Goal: Task Accomplishment & Management: Complete application form

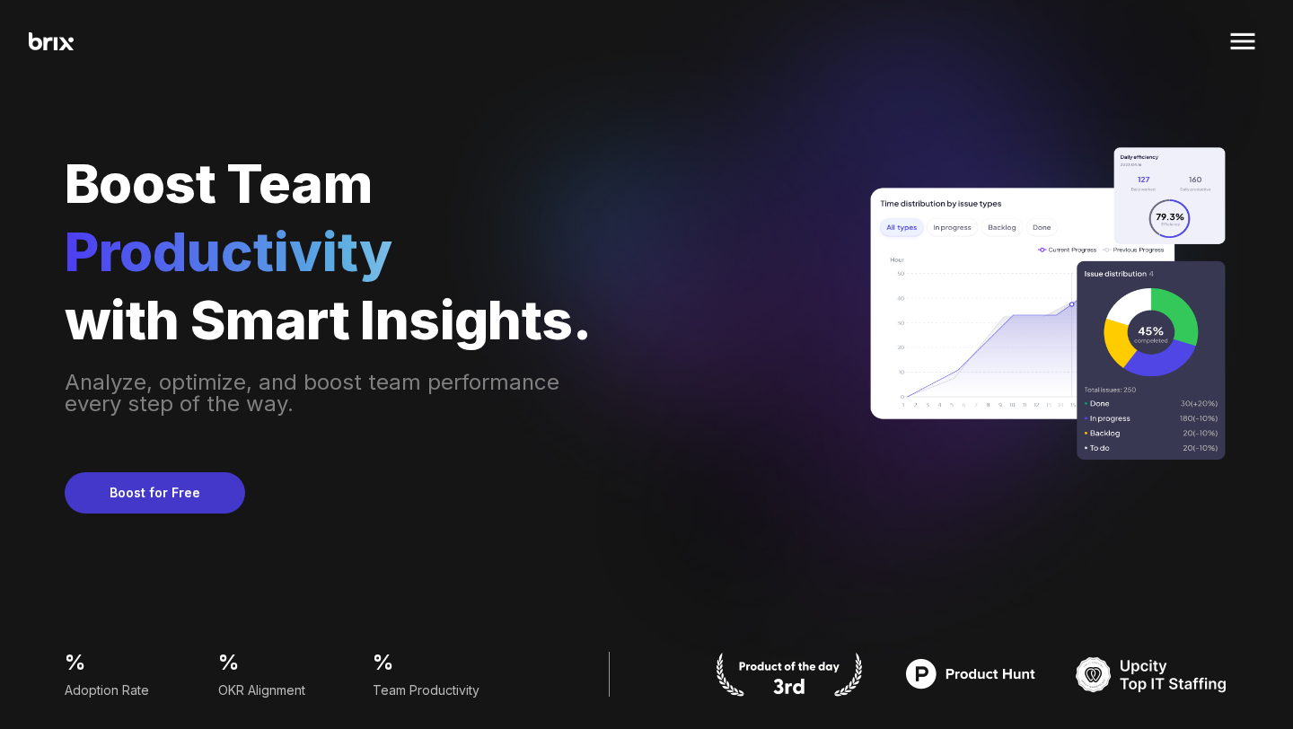
click at [163, 504] on button "Boost for Free" at bounding box center [155, 492] width 180 height 41
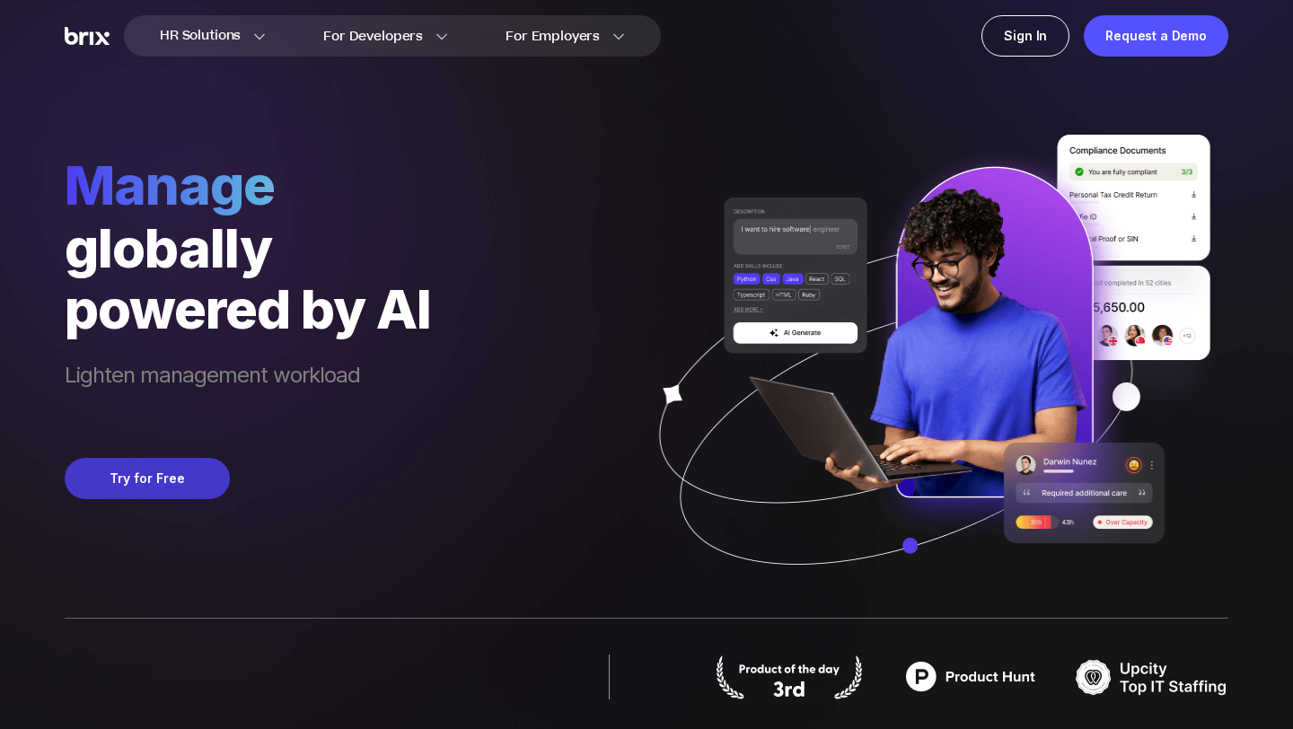
click at [171, 478] on button "Try for Free" at bounding box center [147, 478] width 165 height 41
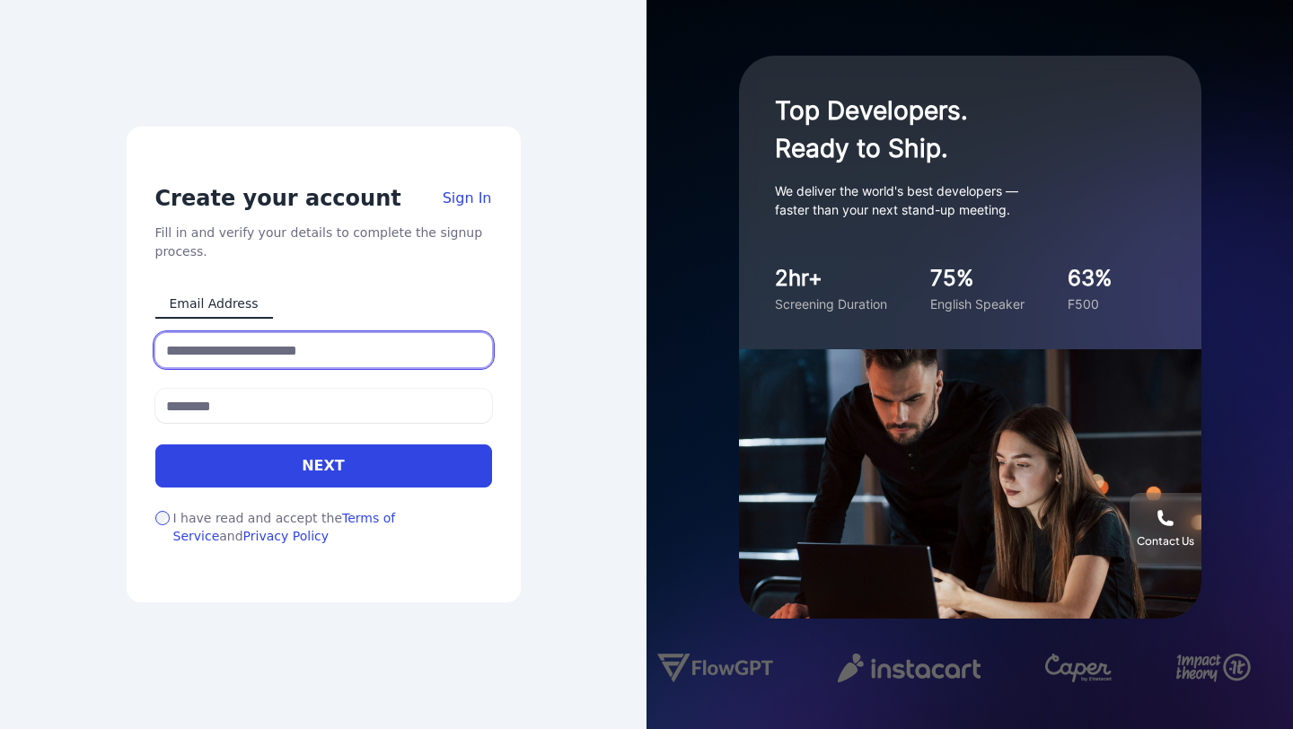
click at [210, 348] on input at bounding box center [323, 350] width 337 height 34
type input "**********"
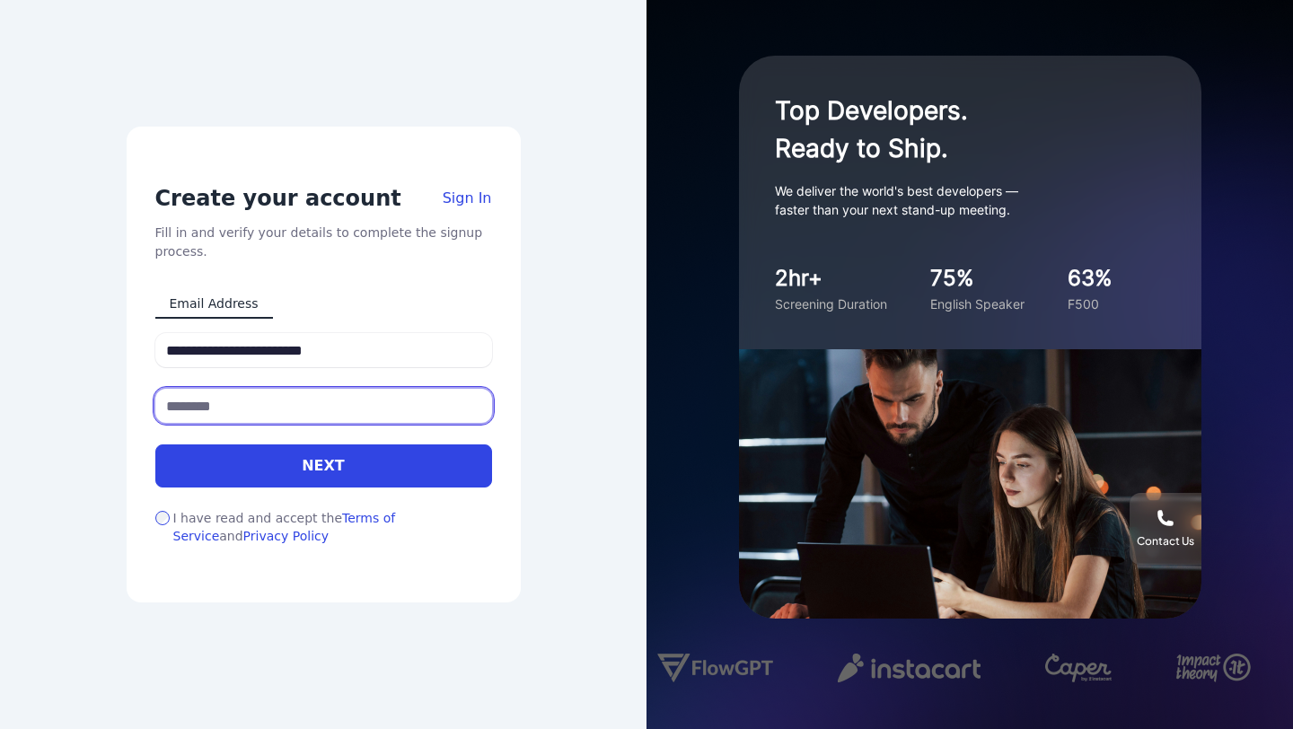
click at [225, 408] on input at bounding box center [323, 406] width 337 height 34
type input "**********"
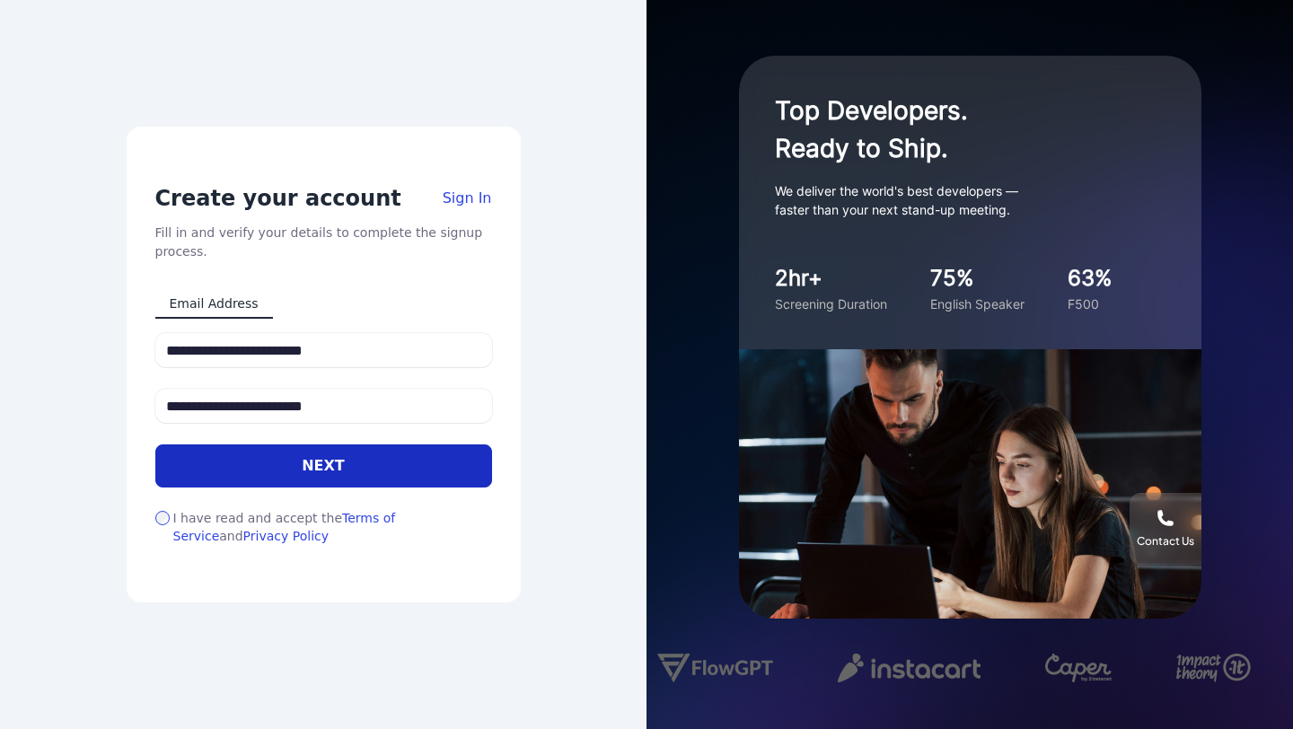
click at [299, 458] on button "Next" at bounding box center [323, 465] width 337 height 43
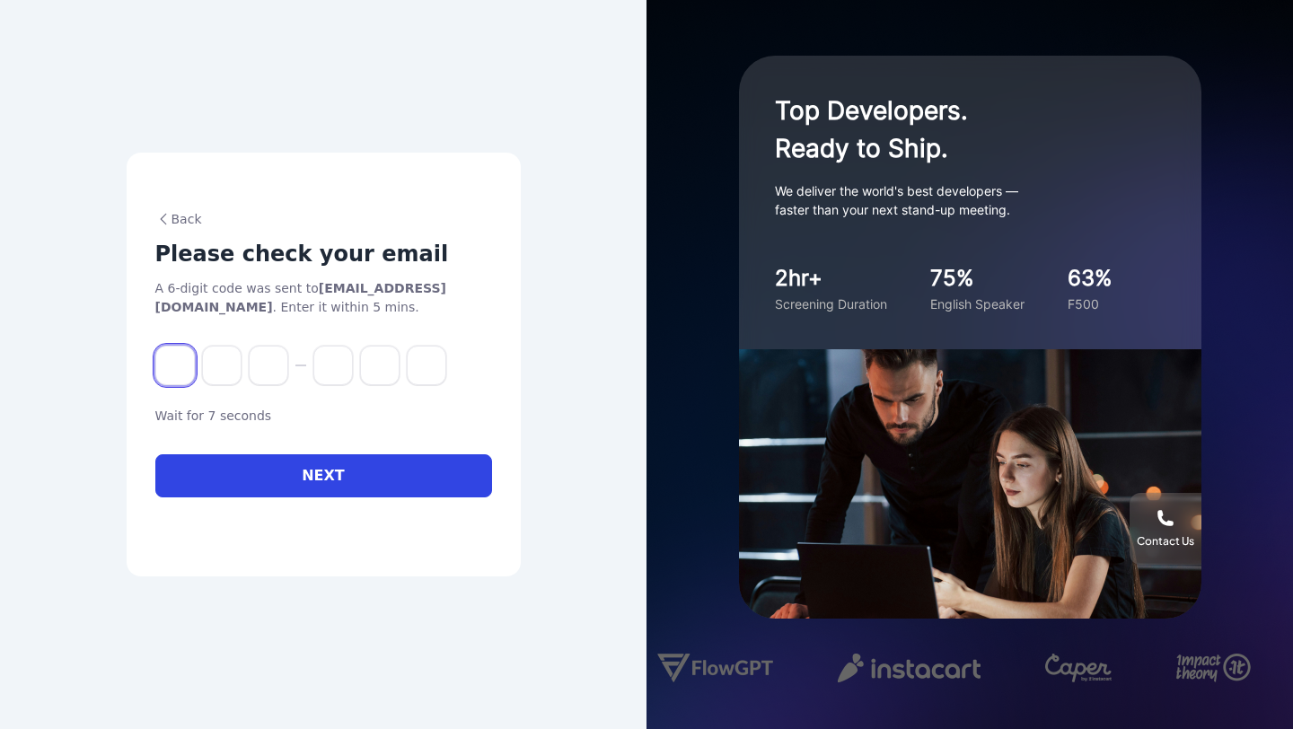
click at [165, 355] on input at bounding box center [174, 365] width 39 height 39
paste input "******"
type input "*"
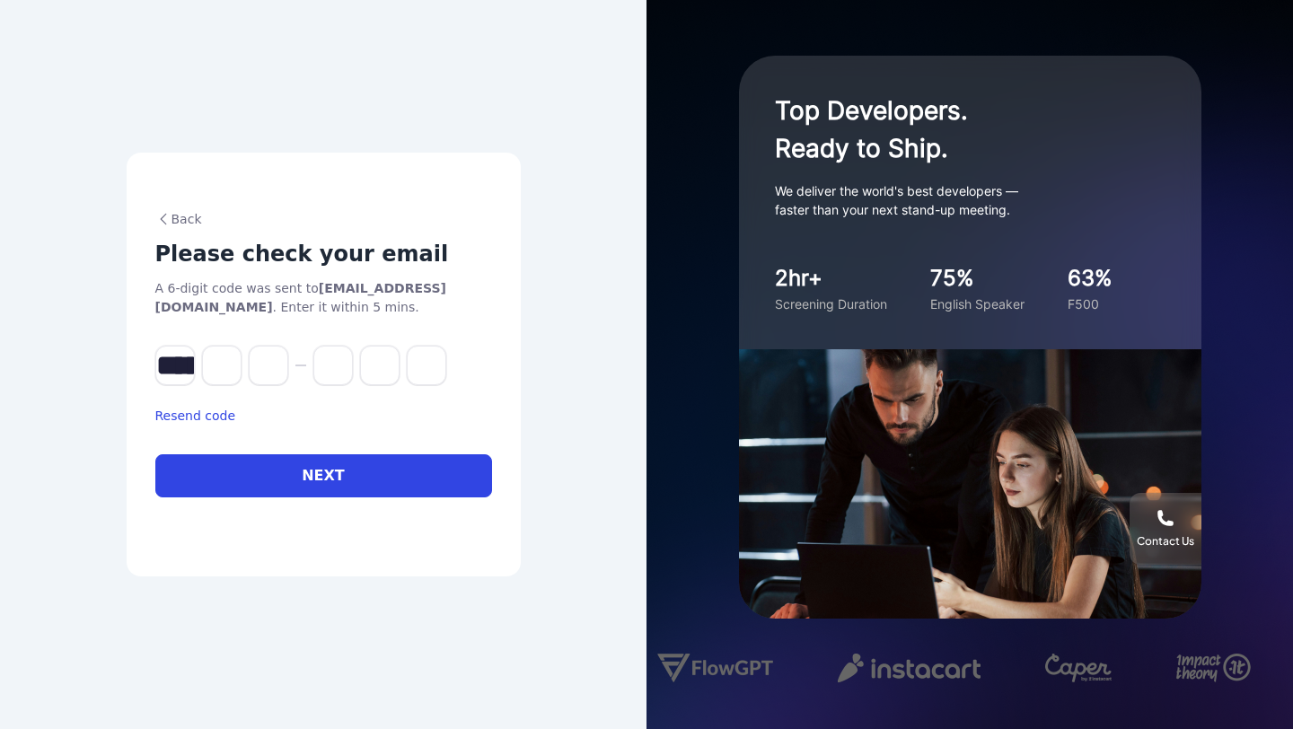
type input "*"
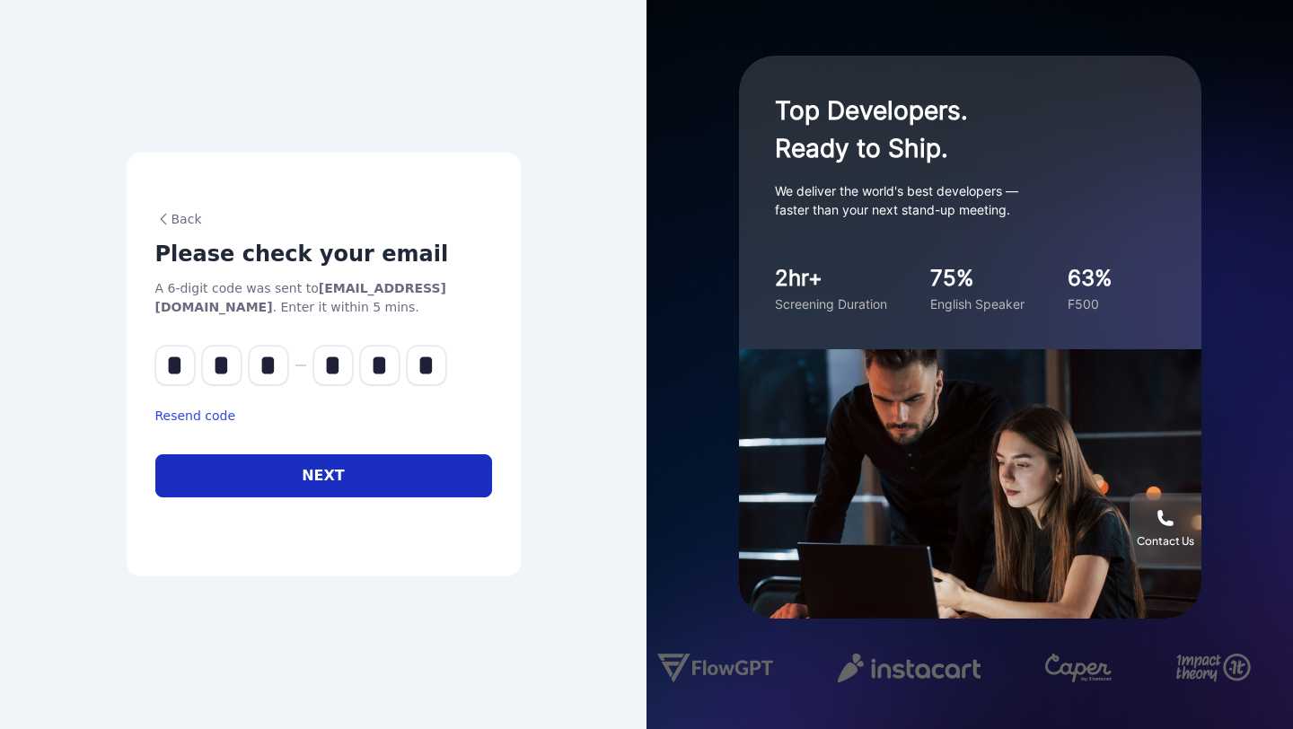
click at [258, 477] on button "Next" at bounding box center [323, 475] width 337 height 43
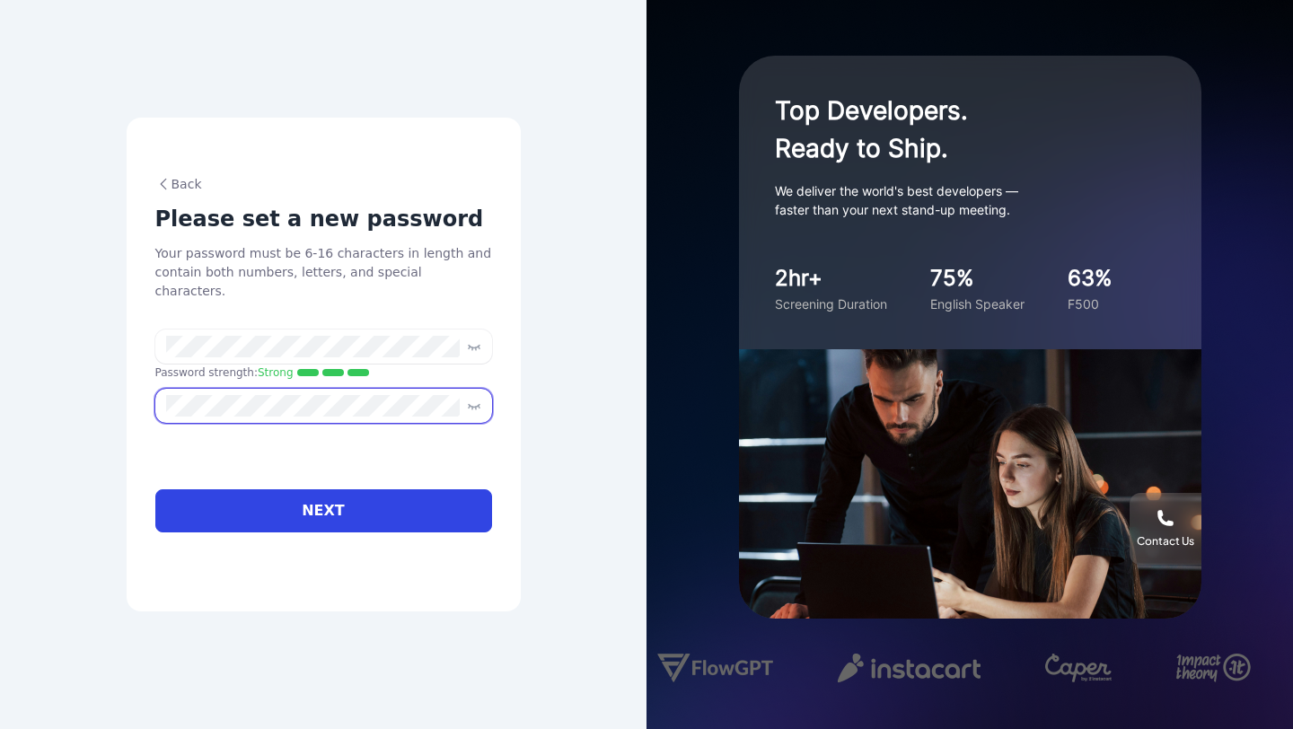
click at [295, 389] on span at bounding box center [323, 406] width 337 height 34
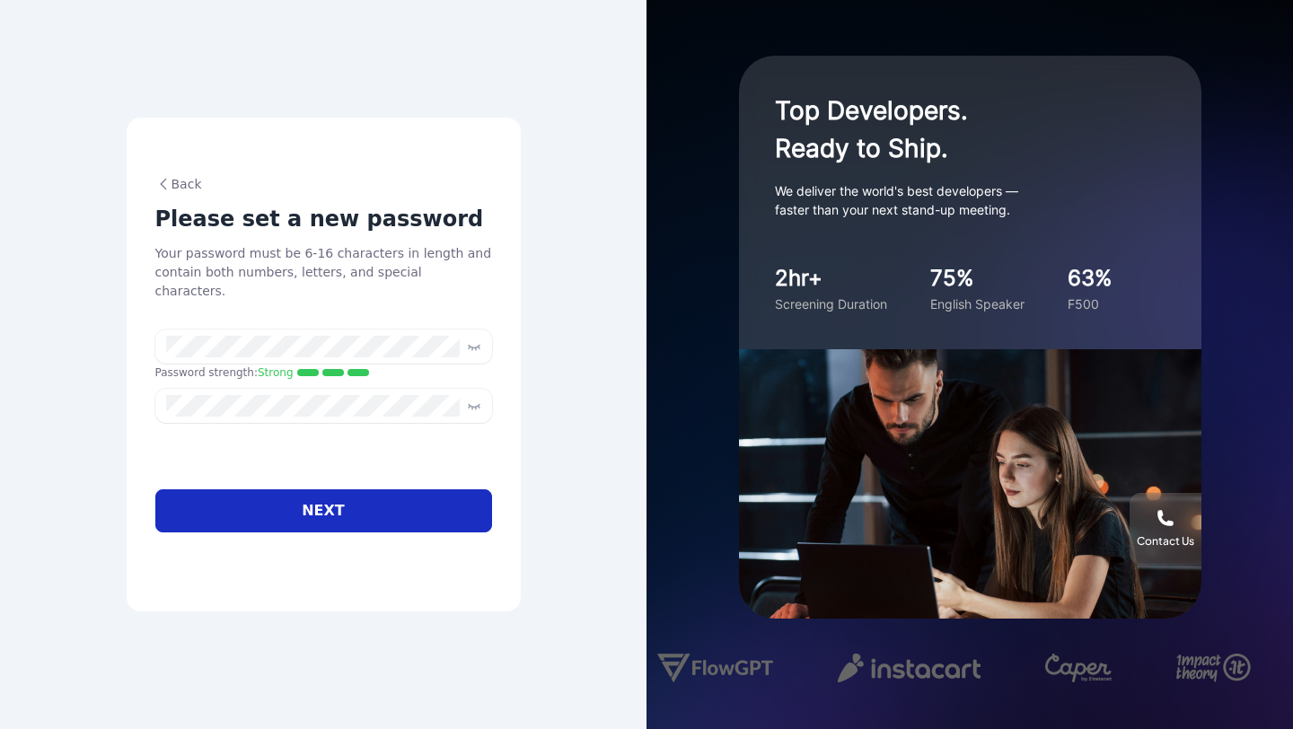
click at [323, 490] on button "Next" at bounding box center [323, 510] width 337 height 43
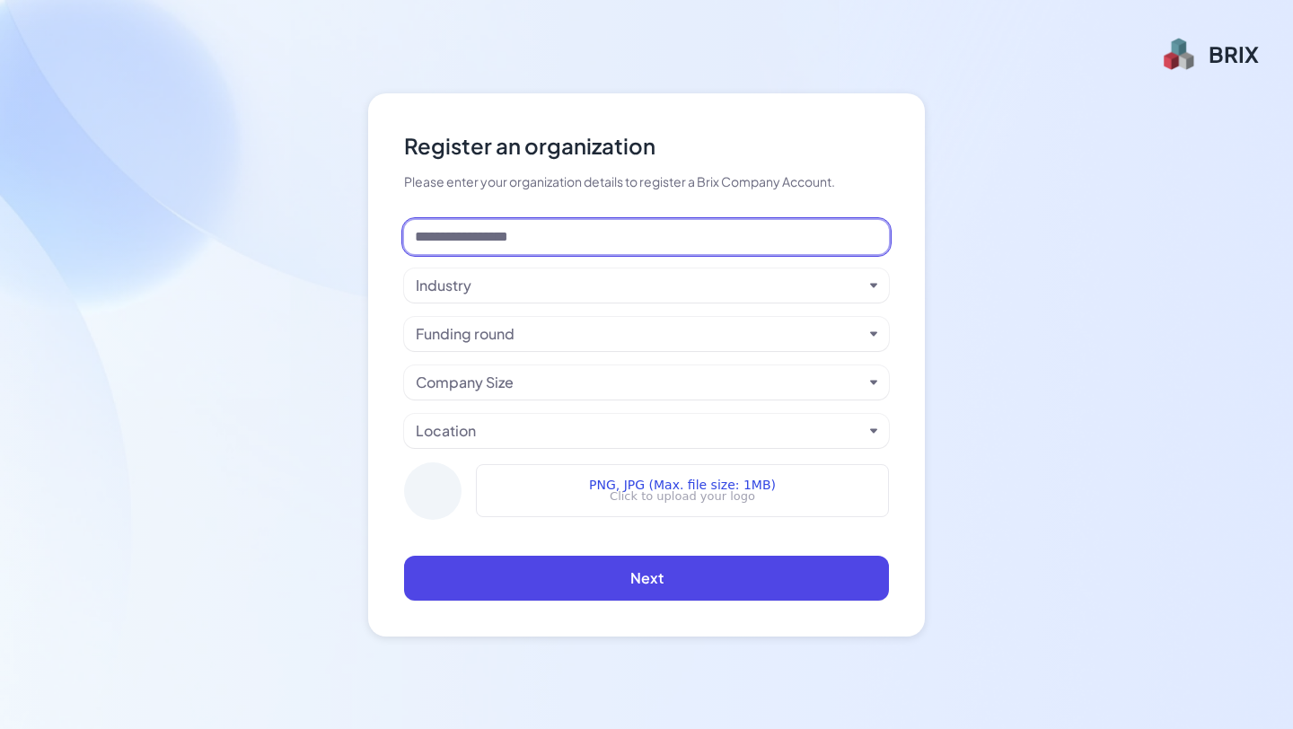
click at [572, 235] on input at bounding box center [646, 237] width 485 height 34
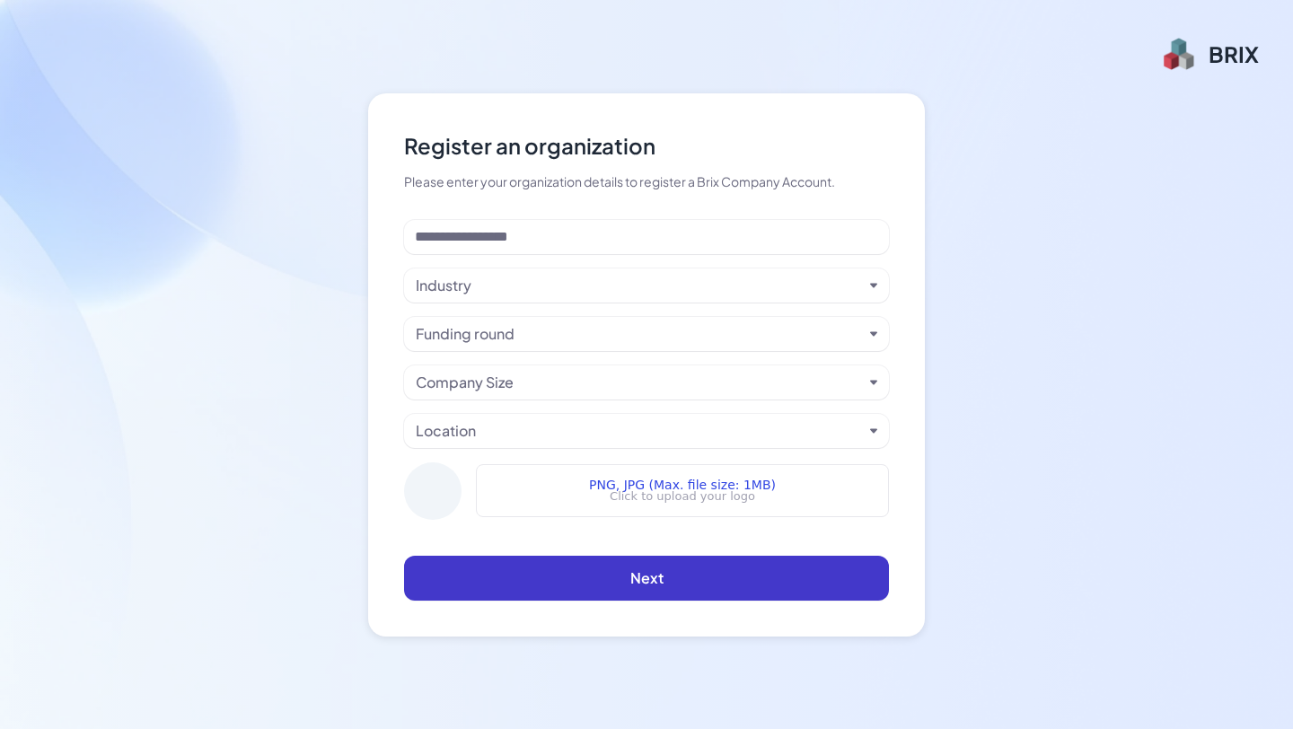
click at [620, 592] on button "Next" at bounding box center [646, 578] width 485 height 45
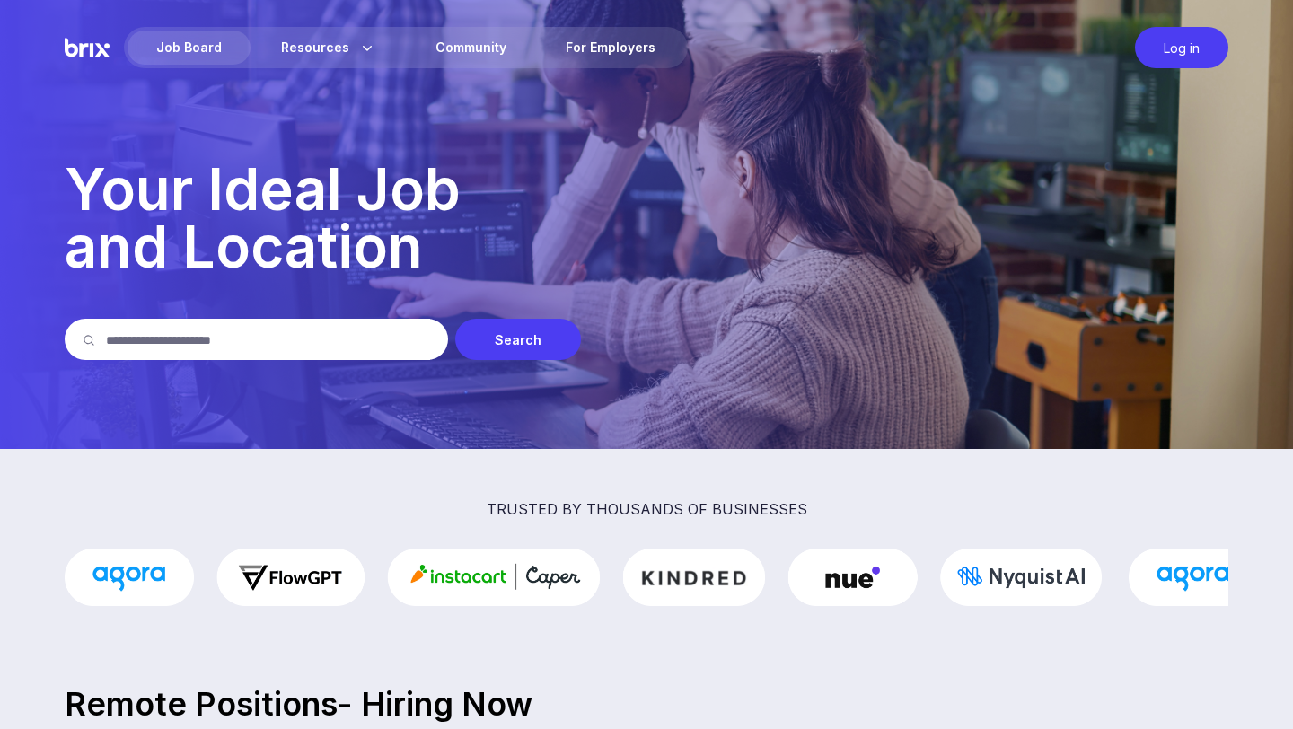
click at [231, 327] on input "text" at bounding box center [268, 339] width 324 height 41
type input "**********"
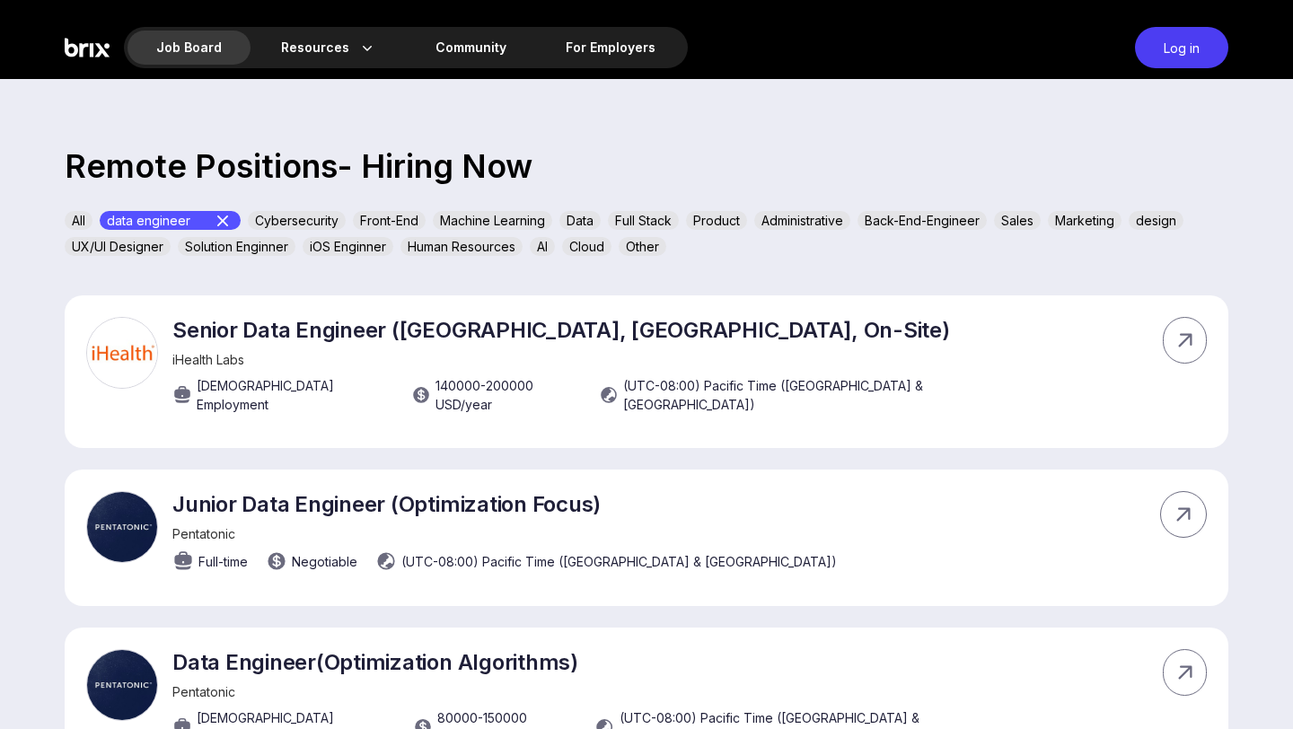
scroll to position [539, 0]
click at [1103, 495] on div "Apply Now" at bounding box center [1078, 513] width 133 height 41
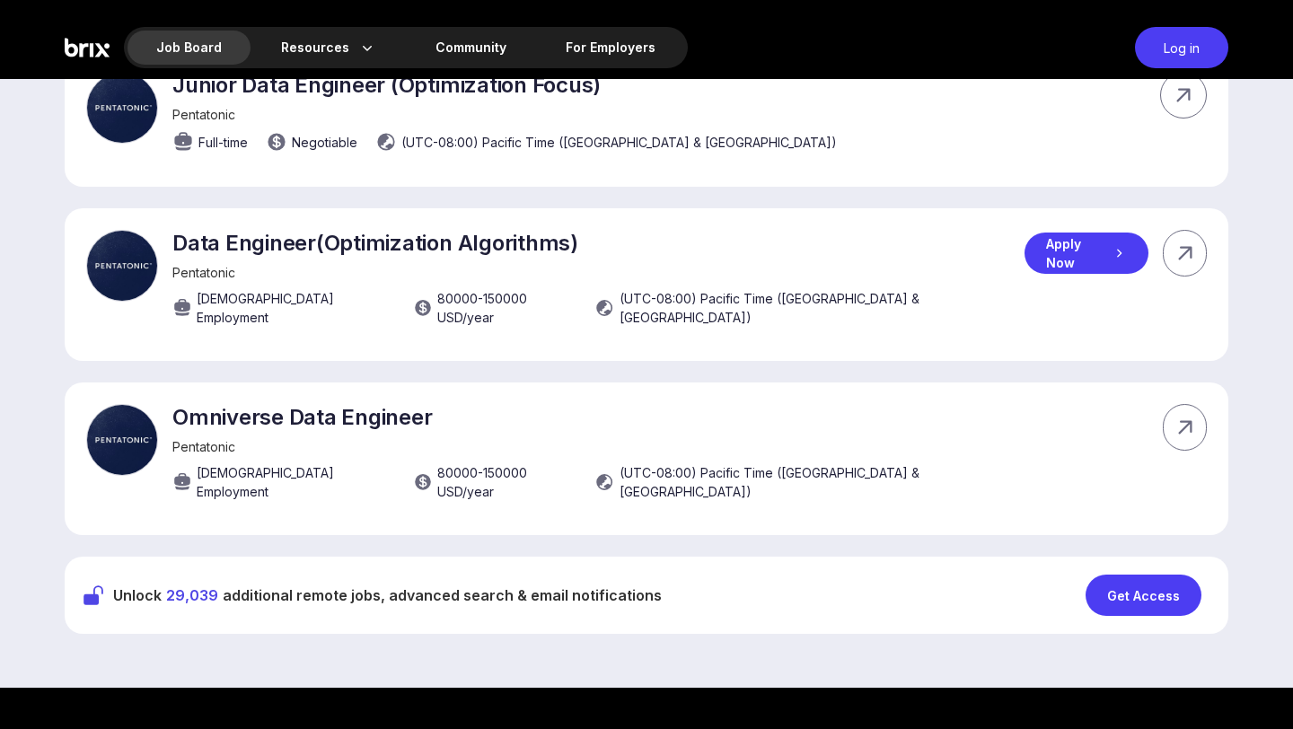
scroll to position [958, 0]
click at [1175, 574] on div "Get Access" at bounding box center [1143, 594] width 116 height 41
